Goal: Use online tool/utility

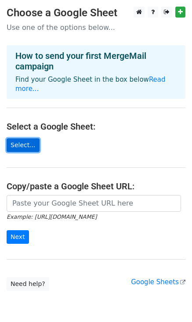
click at [18, 138] on link "Select..." at bounding box center [23, 145] width 33 height 14
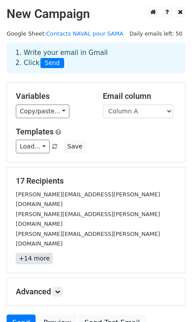
click at [35, 253] on link "+14 more" at bounding box center [34, 258] width 37 height 11
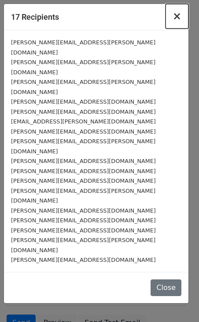
click at [176, 17] on span "×" at bounding box center [176, 16] width 9 height 12
